Goal: Transaction & Acquisition: Obtain resource

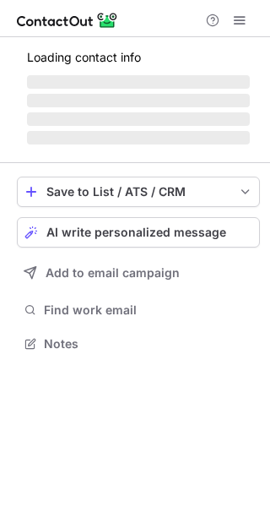
scroll to position [342, 270]
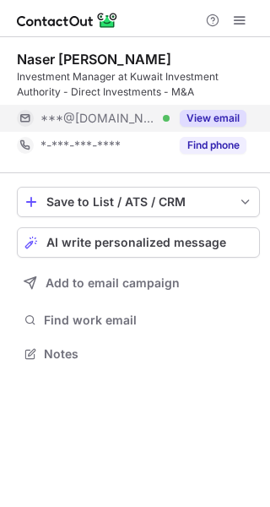
click at [218, 122] on button "View email" at bounding box center [213, 118] width 67 height 17
